Goal: Information Seeking & Learning: Find specific fact

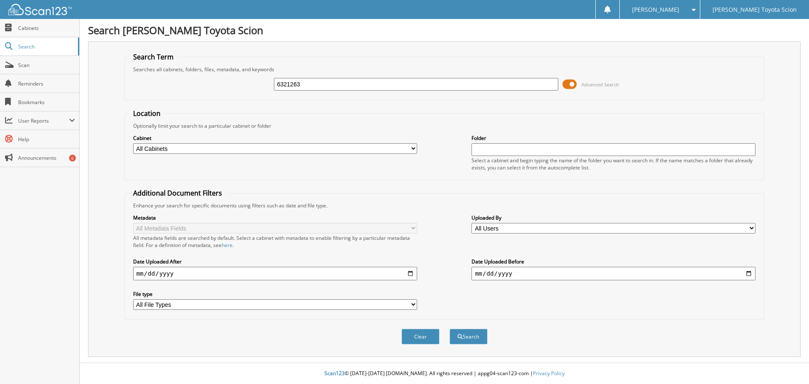
type input "6321263"
click at [449, 329] on button "Search" at bounding box center [468, 337] width 38 height 16
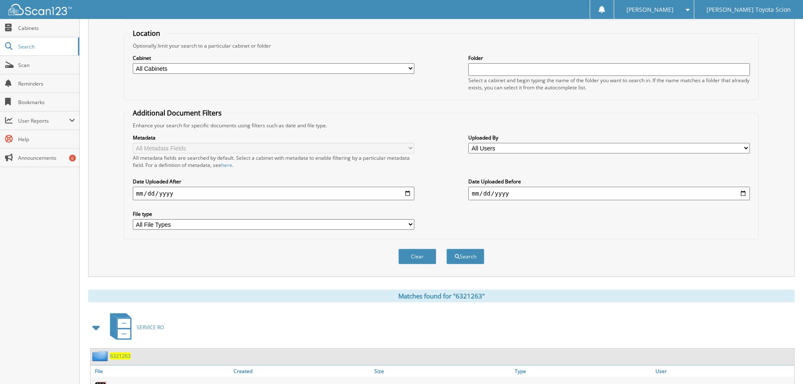
scroll to position [120, 0]
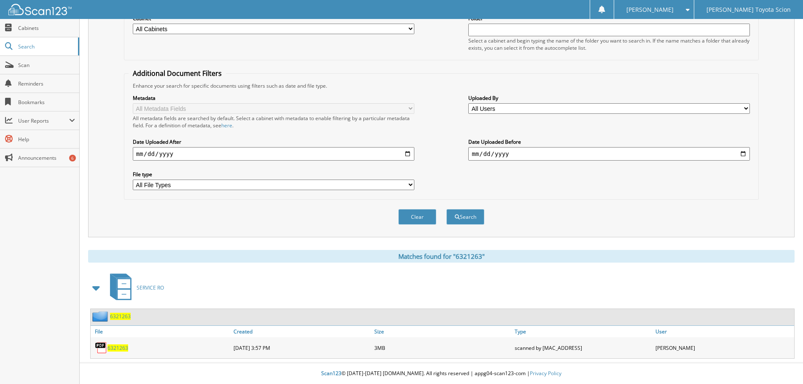
click at [125, 349] on span "6321263" at bounding box center [117, 347] width 21 height 7
click at [121, 347] on span "6321263" at bounding box center [117, 347] width 21 height 7
